Goal: Use online tool/utility: Utilize a website feature to perform a specific function

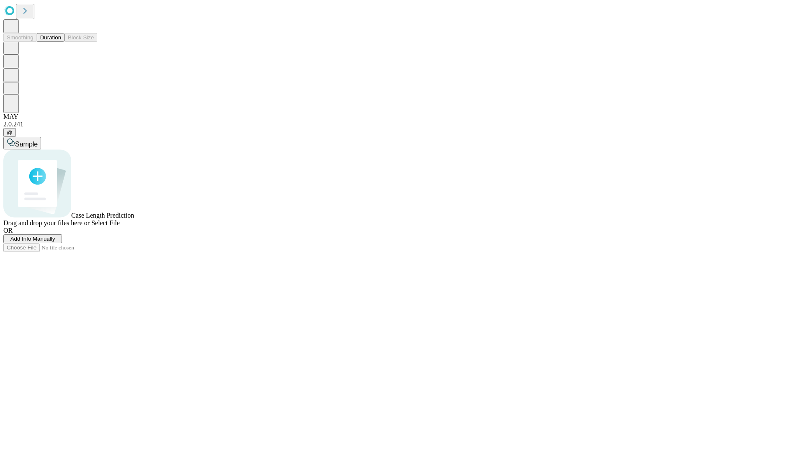
click at [61, 42] on button "Duration" at bounding box center [51, 37] width 28 height 9
click at [55, 242] on span "Add Info Manually" at bounding box center [32, 239] width 45 height 6
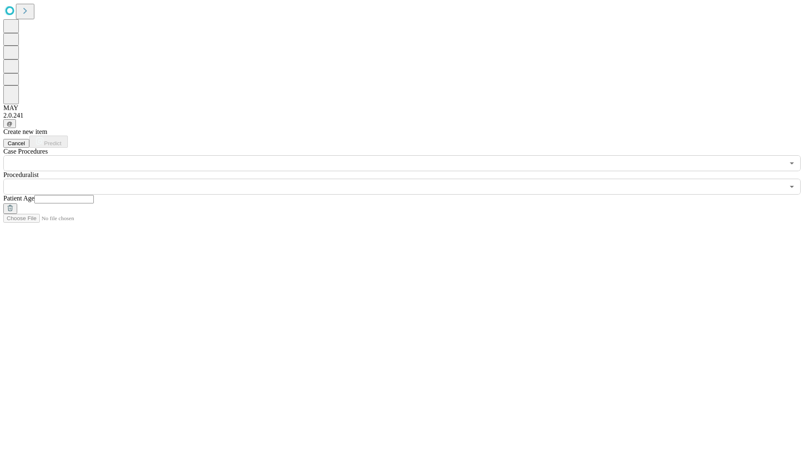
click at [94, 195] on input "text" at bounding box center [63, 199] width 59 height 8
type input "**"
click at [408, 179] on input "text" at bounding box center [393, 187] width 781 height 16
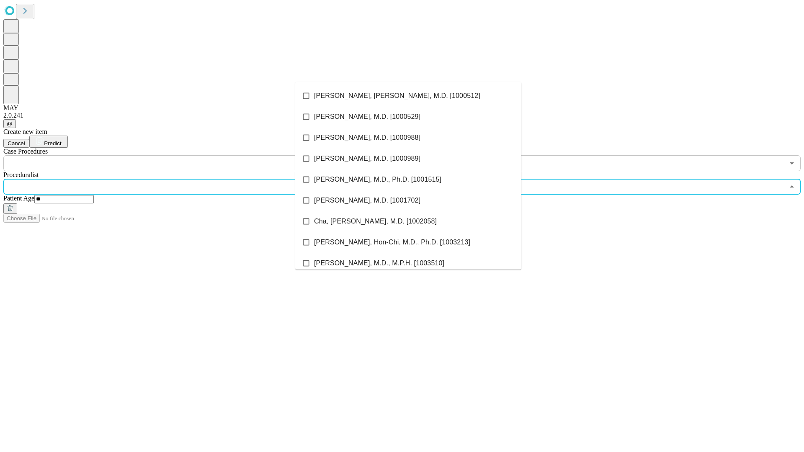
click at [408, 96] on li "[PERSON_NAME], [PERSON_NAME], M.D. [1000512]" at bounding box center [408, 95] width 226 height 21
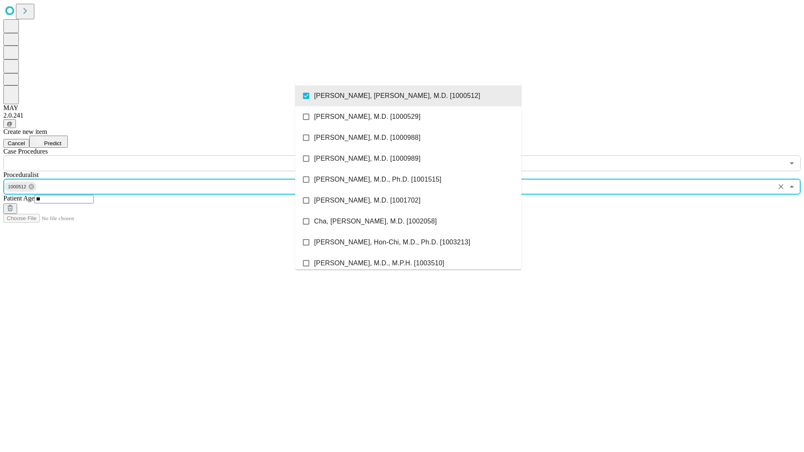
click at [176, 155] on input "text" at bounding box center [393, 163] width 781 height 16
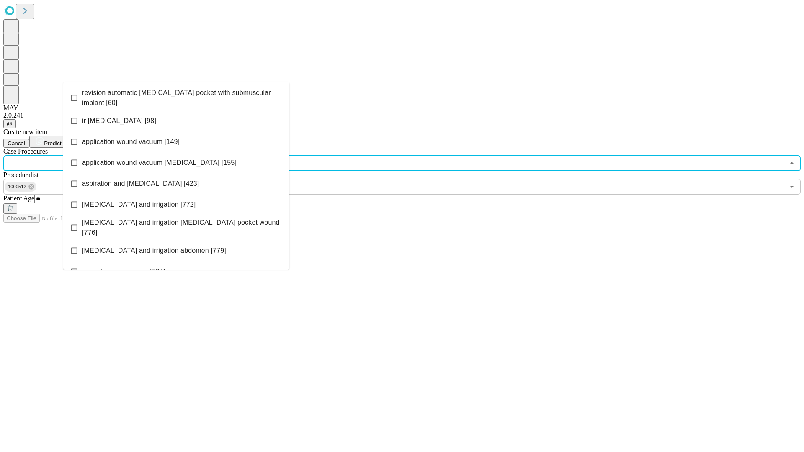
click at [176, 96] on span "revision automatic [MEDICAL_DATA] pocket with submuscular implant [60]" at bounding box center [182, 98] width 201 height 20
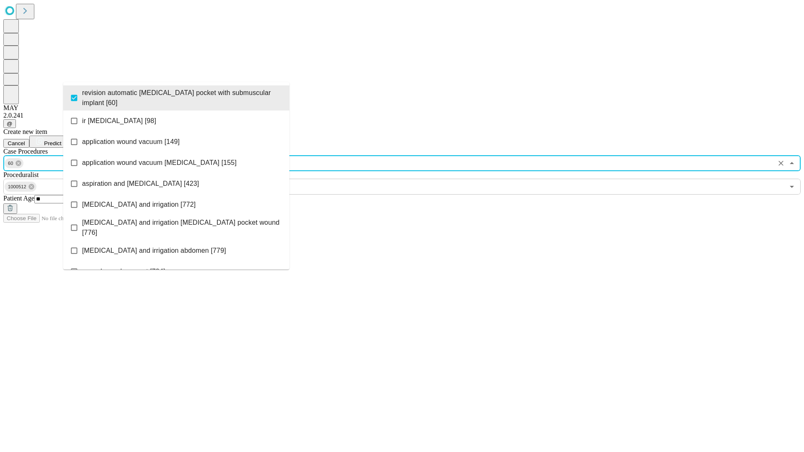
click at [61, 140] on span "Predict" at bounding box center [52, 143] width 17 height 6
